Goal: Task Accomplishment & Management: Complete application form

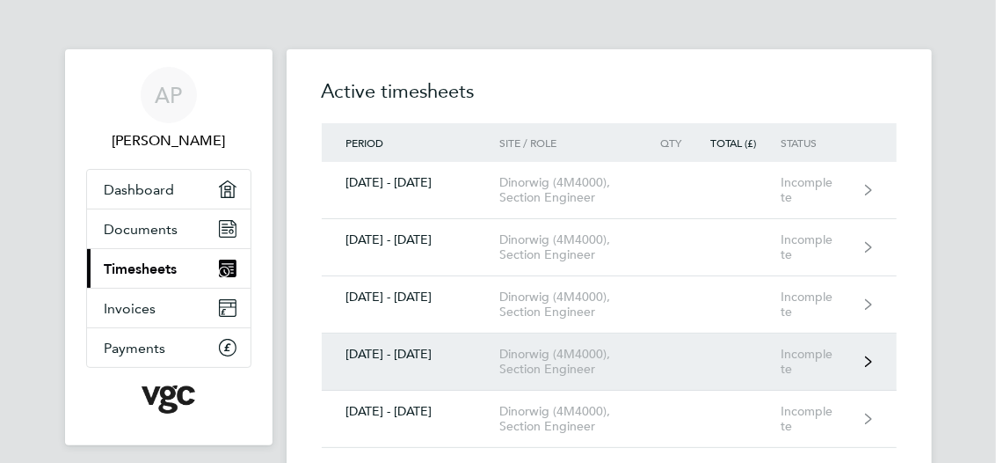
scroll to position [176, 0]
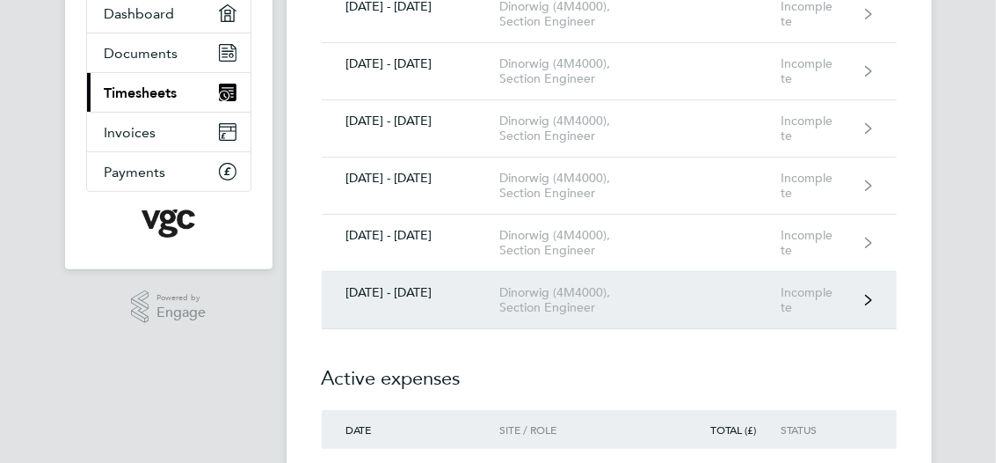
click at [561, 298] on div "Dinorwig (4M4000), Section Engineer" at bounding box center [573, 300] width 149 height 30
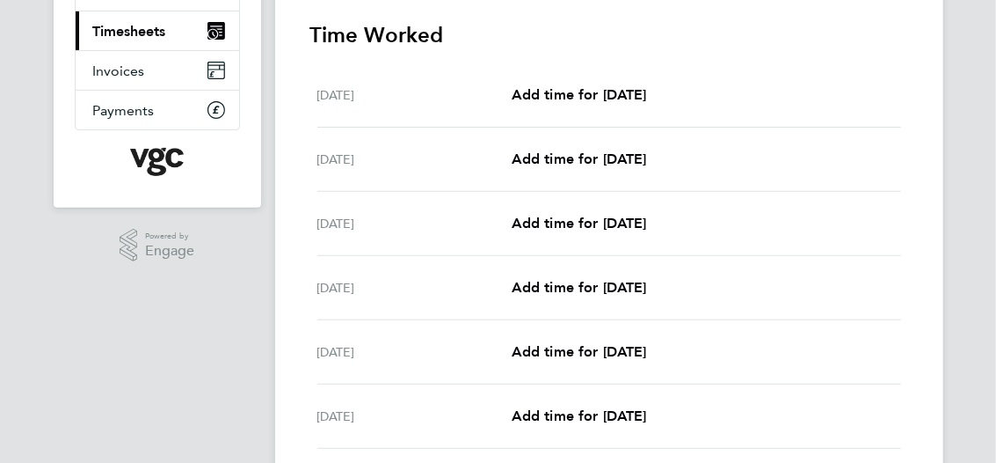
scroll to position [264, 0]
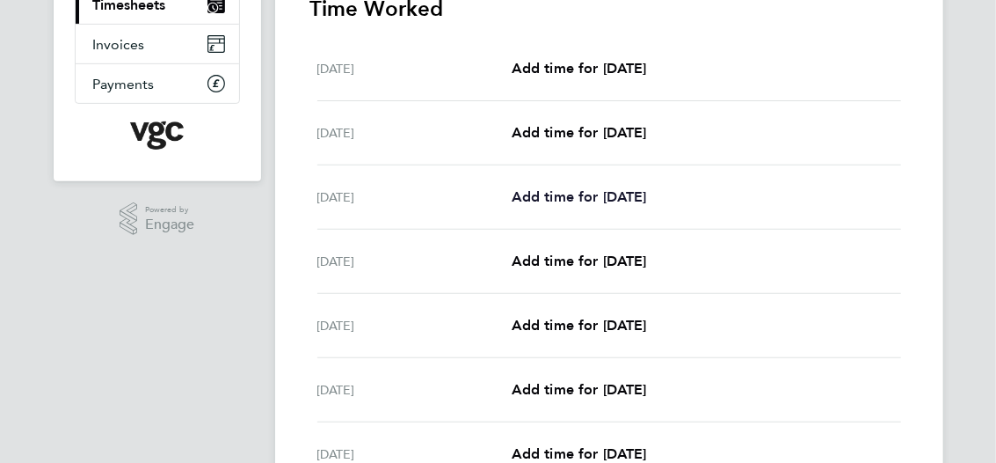
click at [624, 194] on span "Add time for [DATE]" at bounding box center [579, 196] width 135 height 17
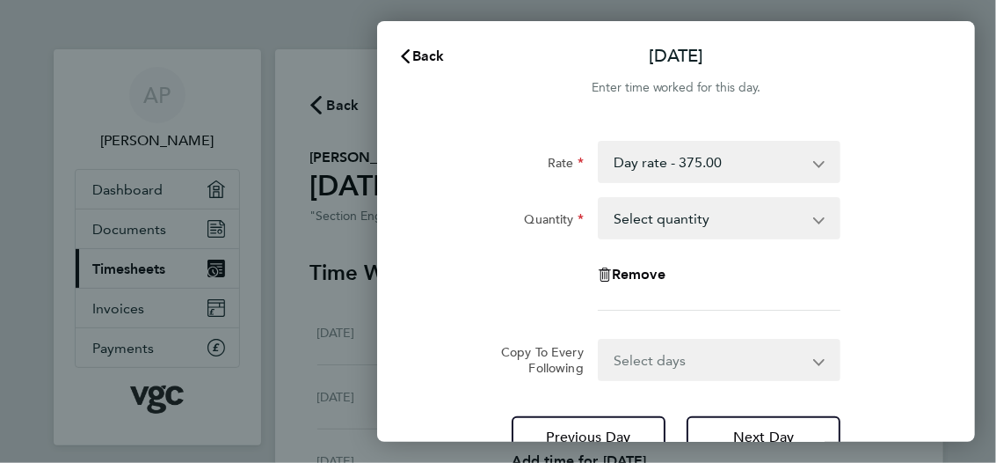
click at [667, 231] on select "Select quantity 0.5 1" at bounding box center [709, 218] width 218 height 39
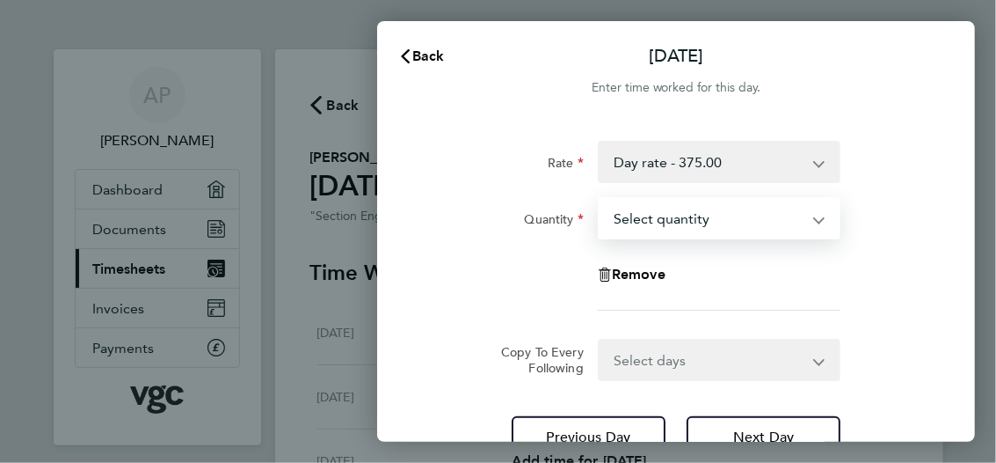
select select "1"
click at [600, 199] on select "Select quantity 0.5 1" at bounding box center [709, 218] width 218 height 39
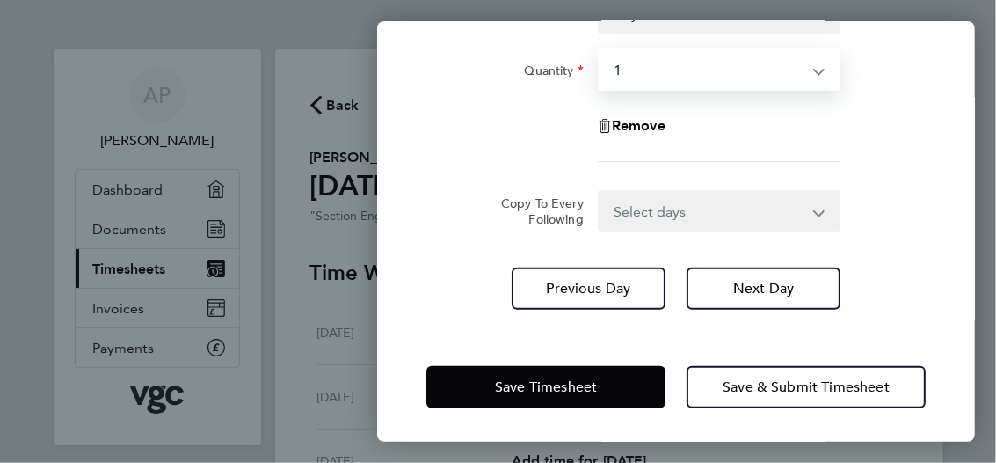
scroll to position [149, 0]
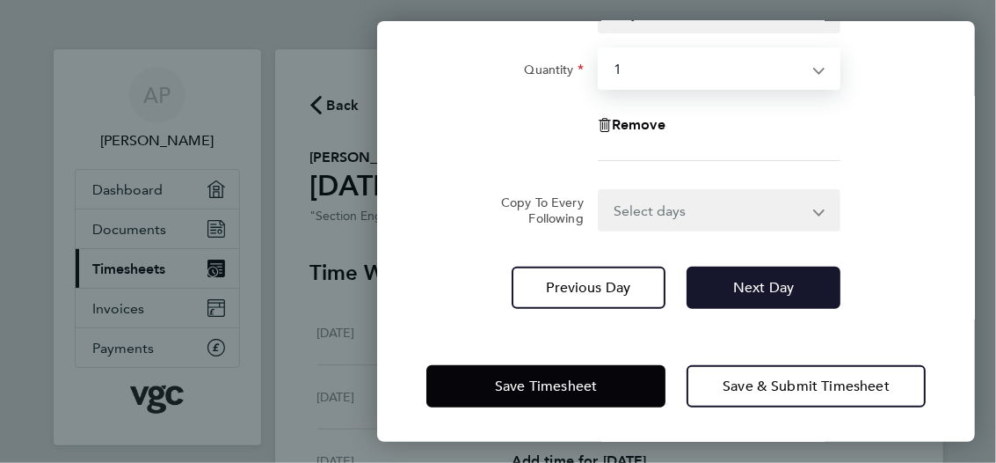
click at [733, 296] on button "Next Day" at bounding box center [764, 287] width 154 height 42
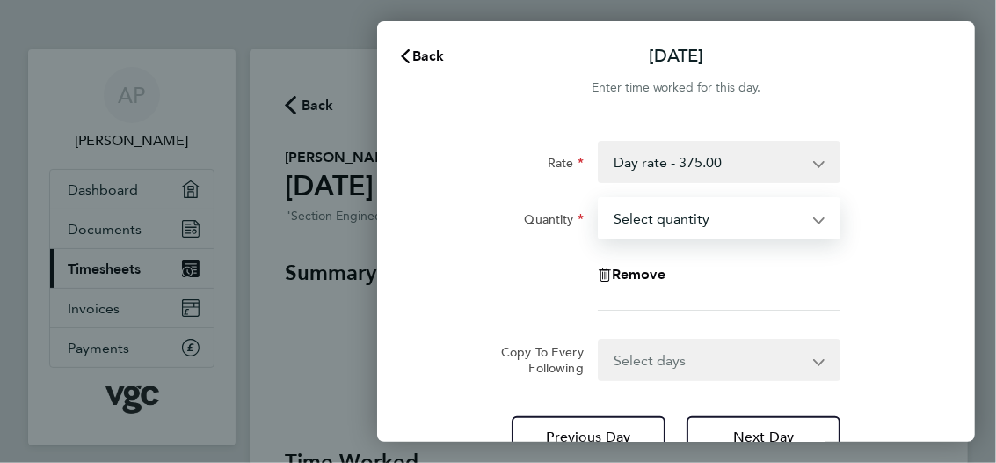
click at [675, 219] on select "Select quantity 0.5 1" at bounding box center [709, 218] width 218 height 39
select select "1"
click at [600, 199] on select "Select quantity 0.5 1" at bounding box center [709, 218] width 218 height 39
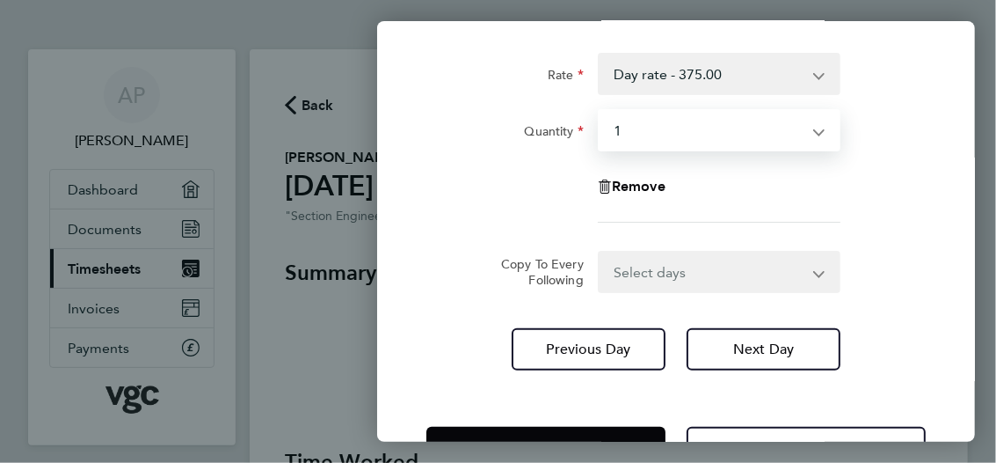
scroll to position [149, 0]
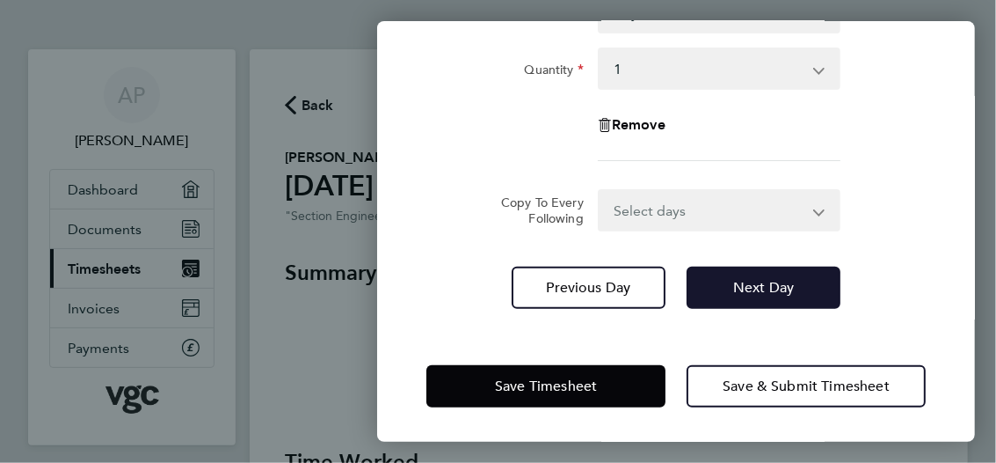
click at [746, 283] on span "Next Day" at bounding box center [763, 288] width 61 height 18
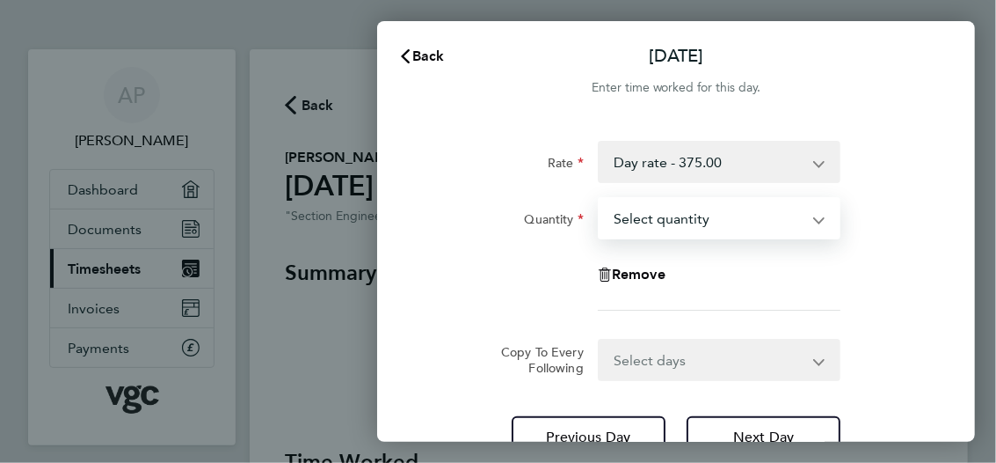
click at [680, 217] on select "Select quantity 0.5 1" at bounding box center [709, 218] width 218 height 39
select select "1"
click at [600, 199] on select "Select quantity 0.5 1" at bounding box center [709, 218] width 218 height 39
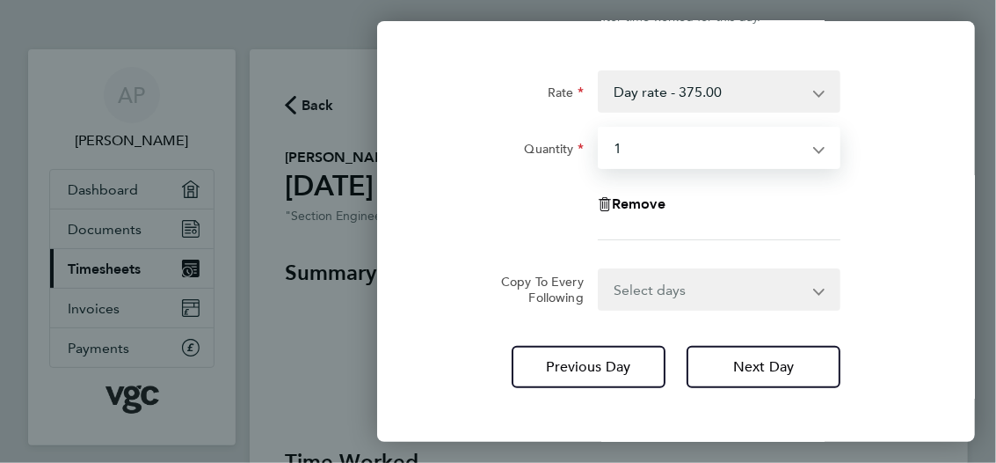
scroll to position [149, 0]
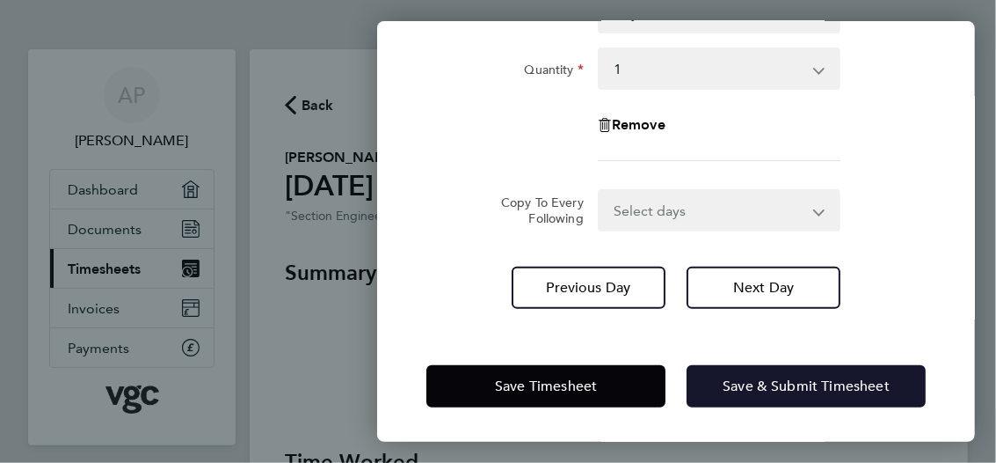
click at [755, 386] on span "Save & Submit Timesheet" at bounding box center [806, 386] width 167 height 18
